Goal: Navigation & Orientation: Find specific page/section

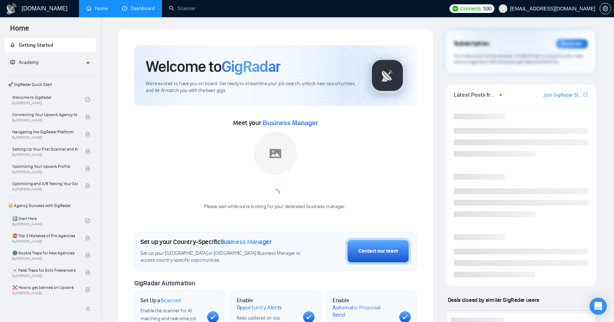
click at [146, 8] on link "Dashboard" at bounding box center [138, 8] width 33 height 6
